Goal: Task Accomplishment & Management: Manage account settings

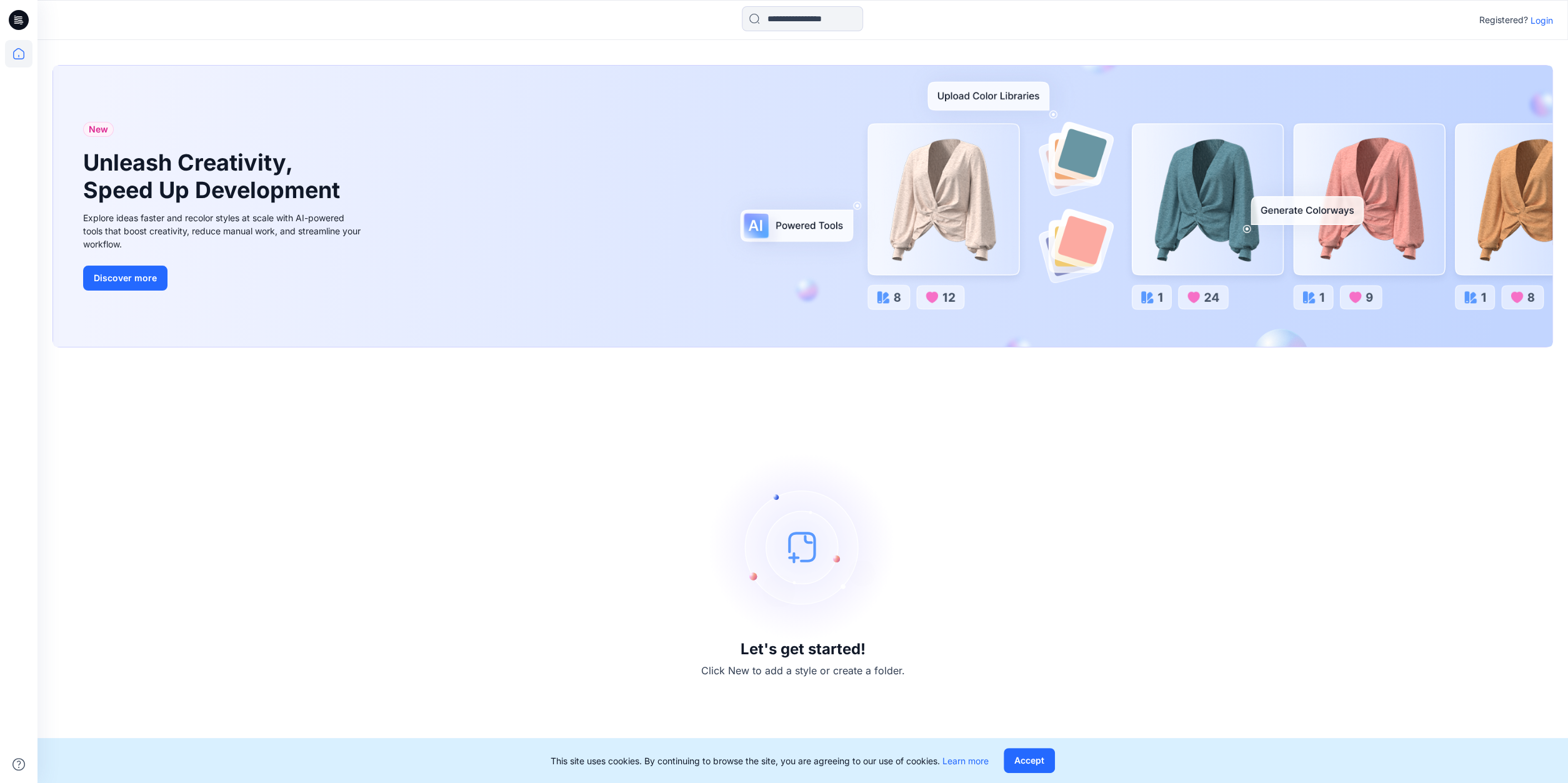
click at [1545, 19] on p "Login" at bounding box center [1542, 20] width 23 height 13
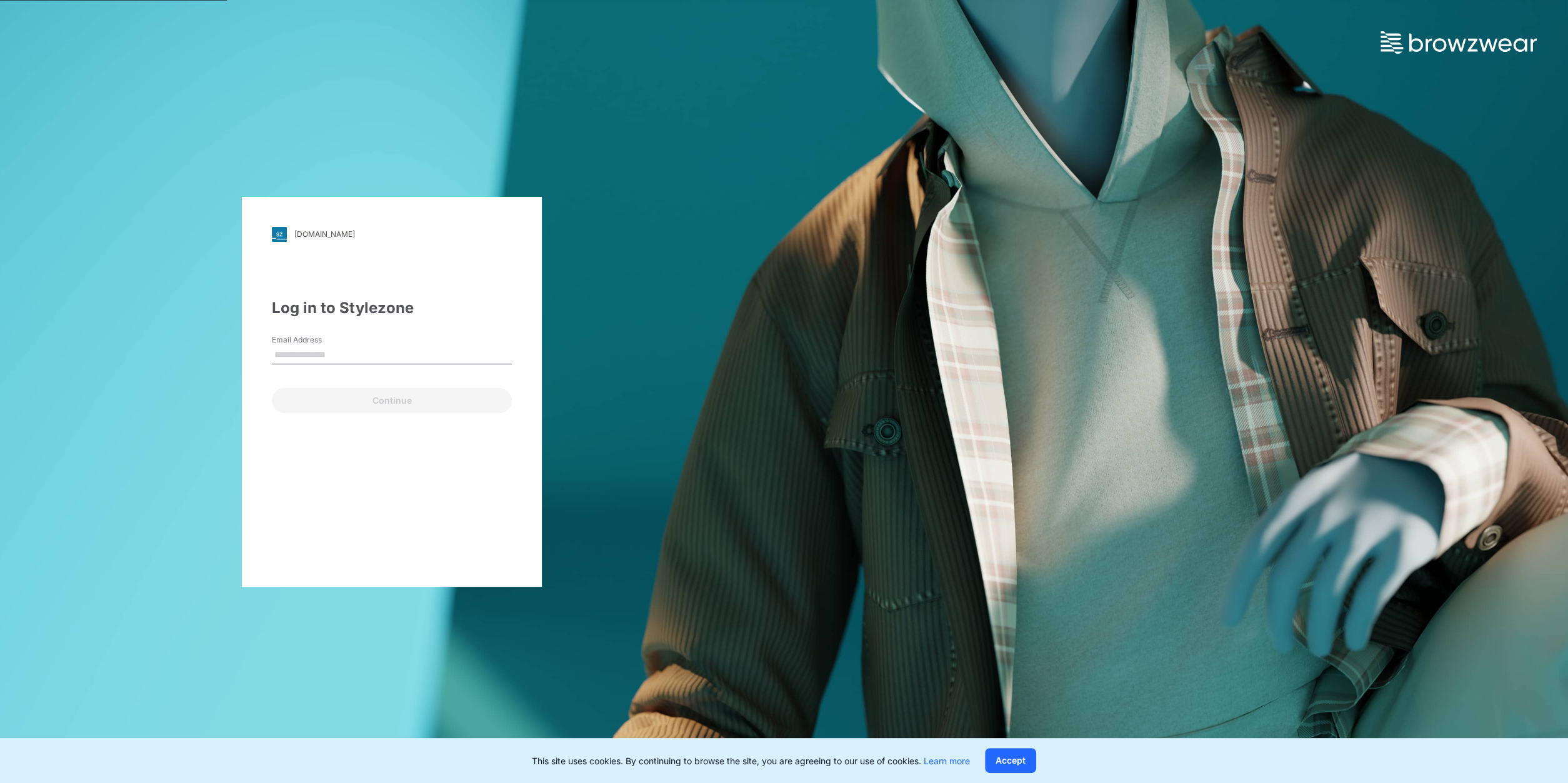
click at [340, 353] on input "Email Address" at bounding box center [392, 355] width 240 height 19
type input "*"
type input "**********"
click at [376, 393] on button "Continue" at bounding box center [392, 401] width 240 height 25
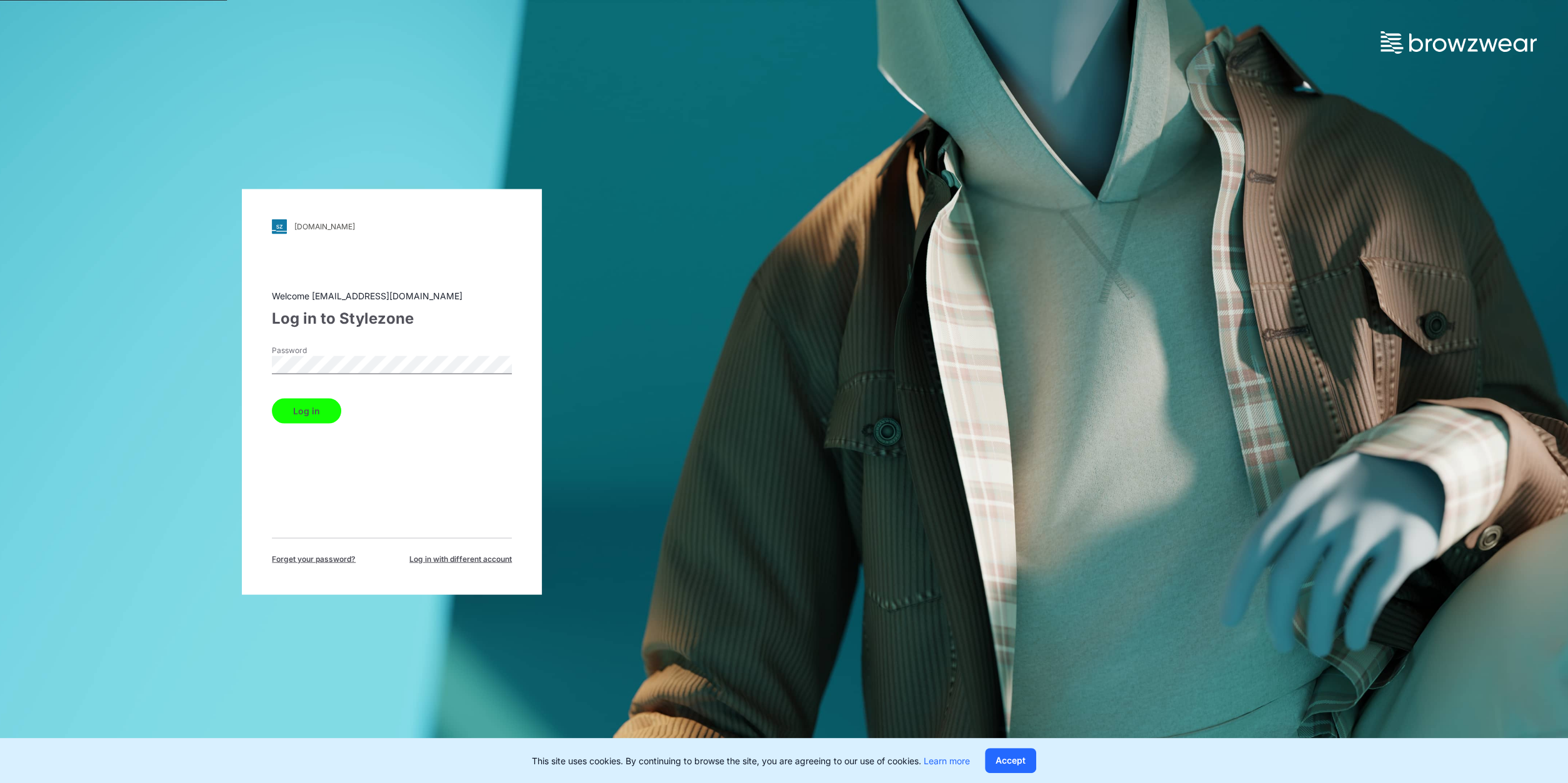
click at [313, 399] on button "Log in" at bounding box center [306, 411] width 69 height 25
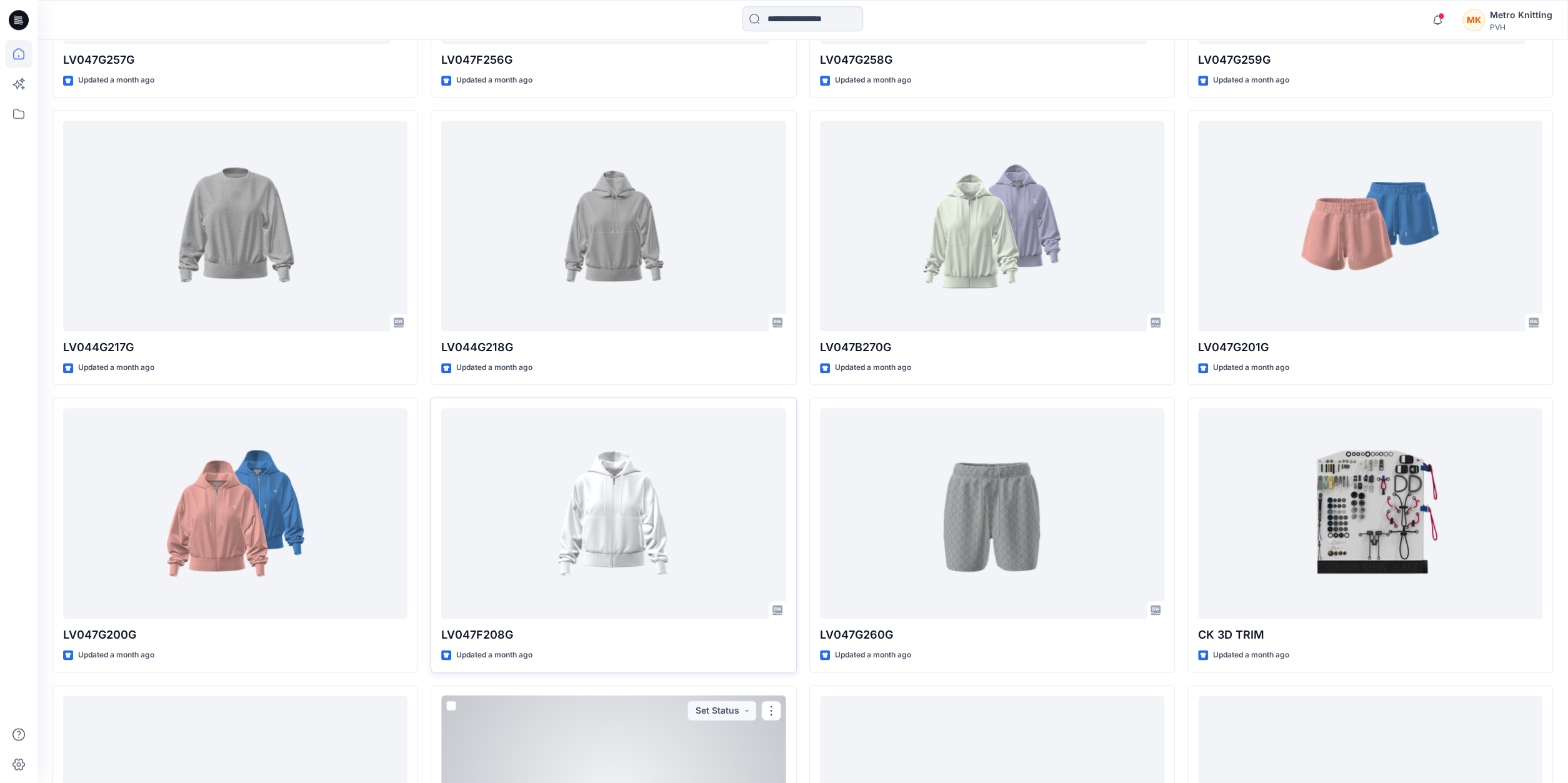
scroll to position [1193, 0]
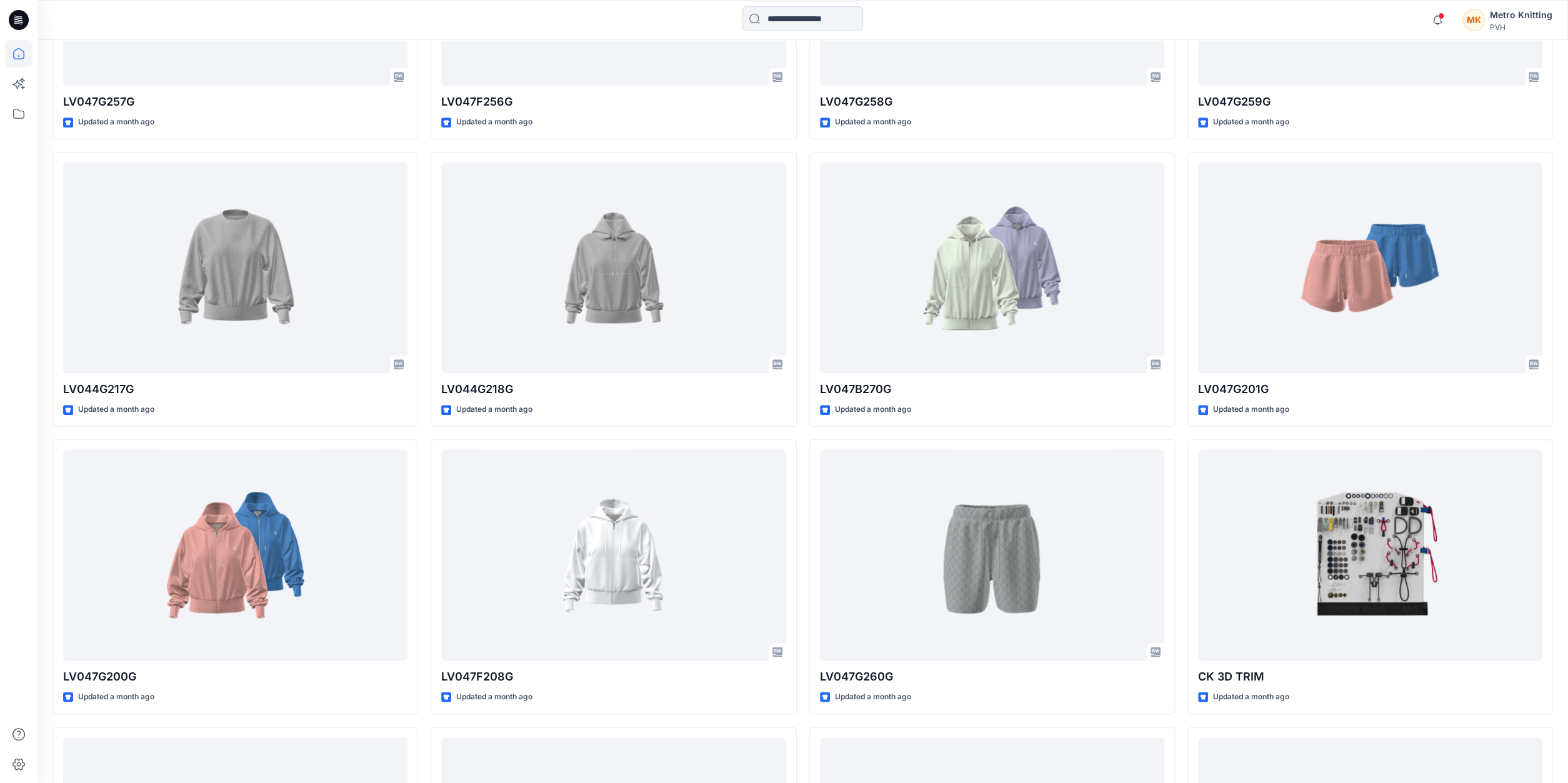
click at [7, 354] on div at bounding box center [19, 411] width 28 height 743
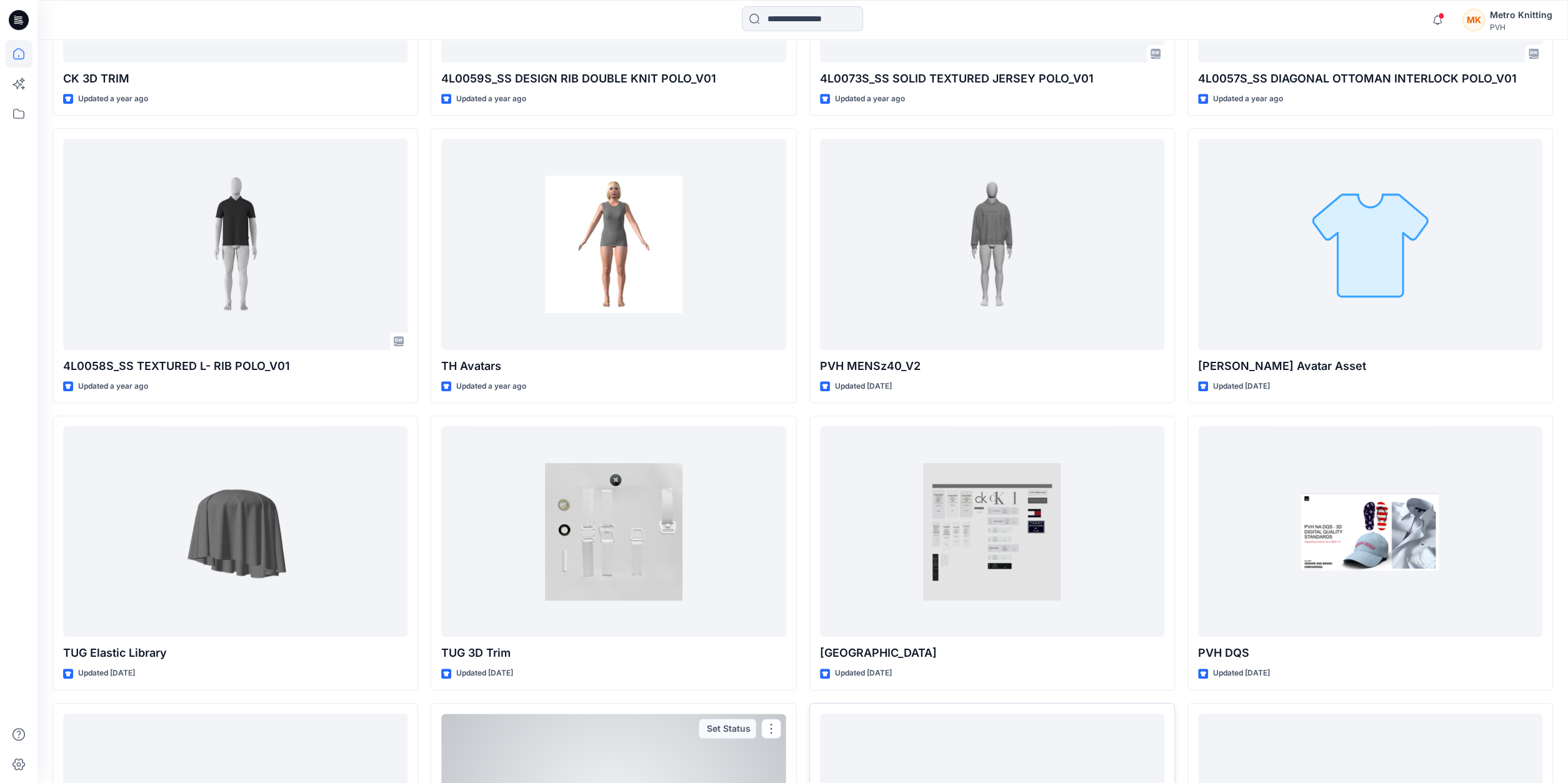
scroll to position [5238, 0]
